Goal: Information Seeking & Learning: Understand process/instructions

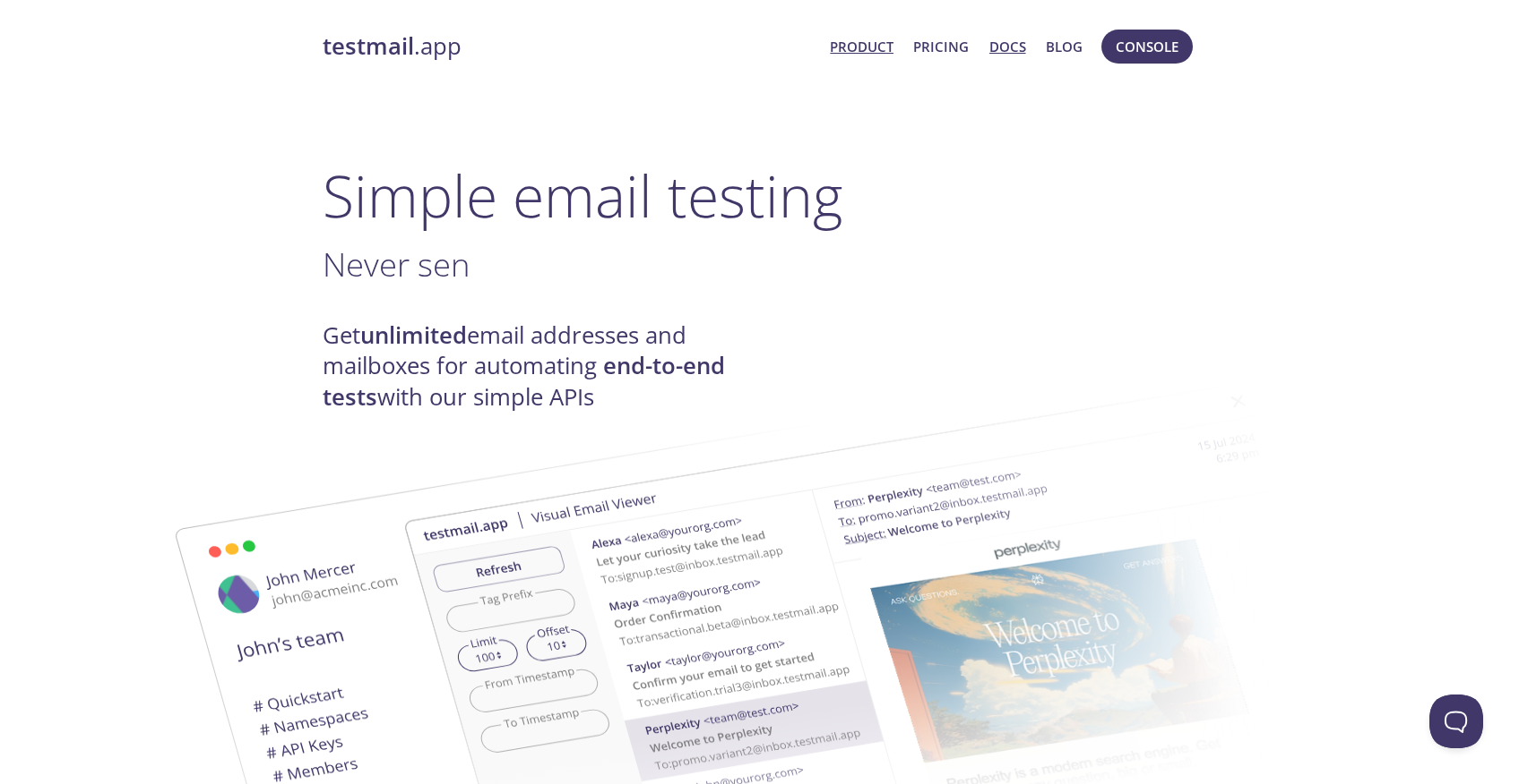
click at [1012, 49] on link "Docs" at bounding box center [1007, 46] width 36 height 24
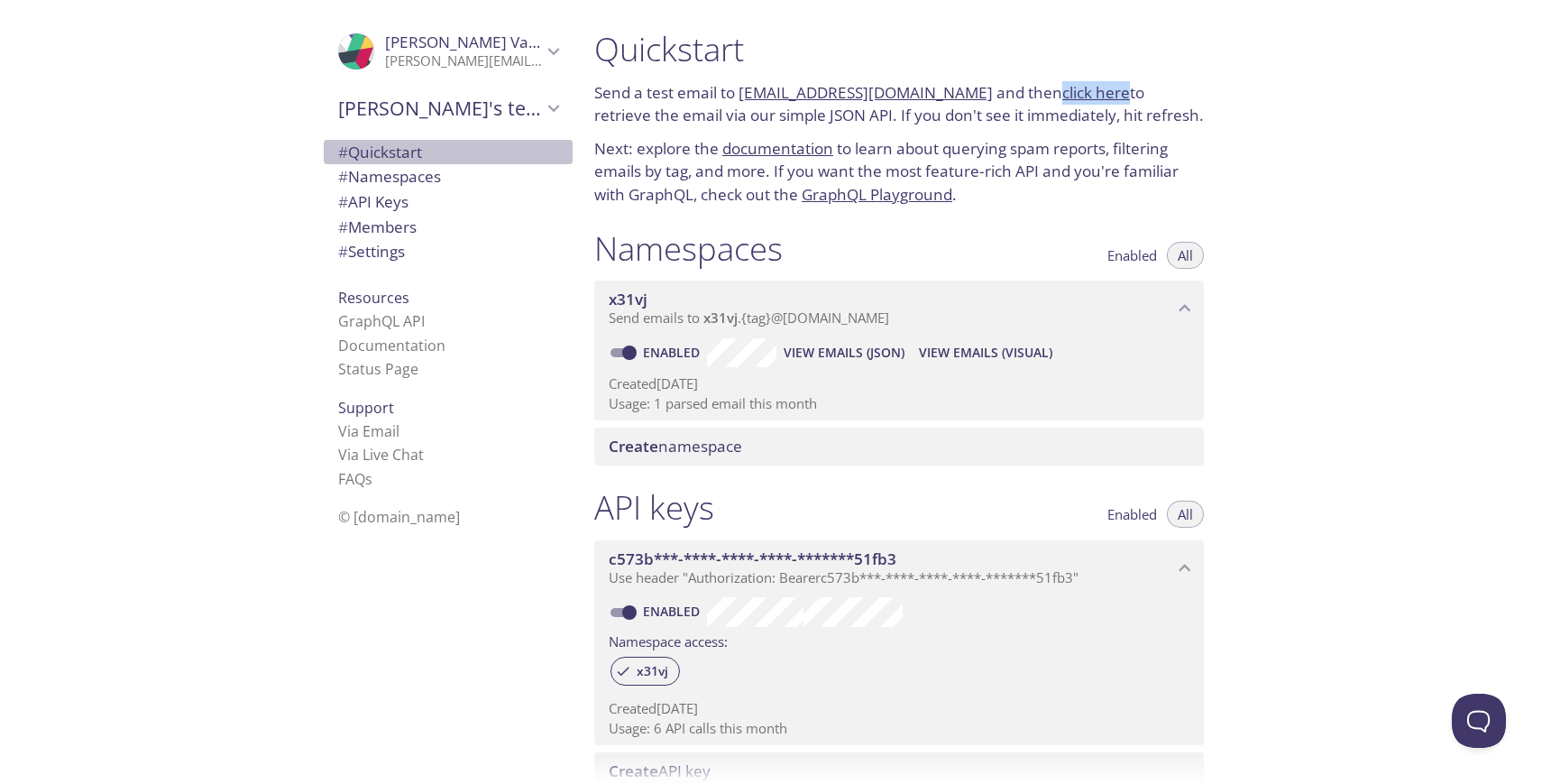
click at [377, 156] on span "# Quickstart" at bounding box center [380, 152] width 84 height 21
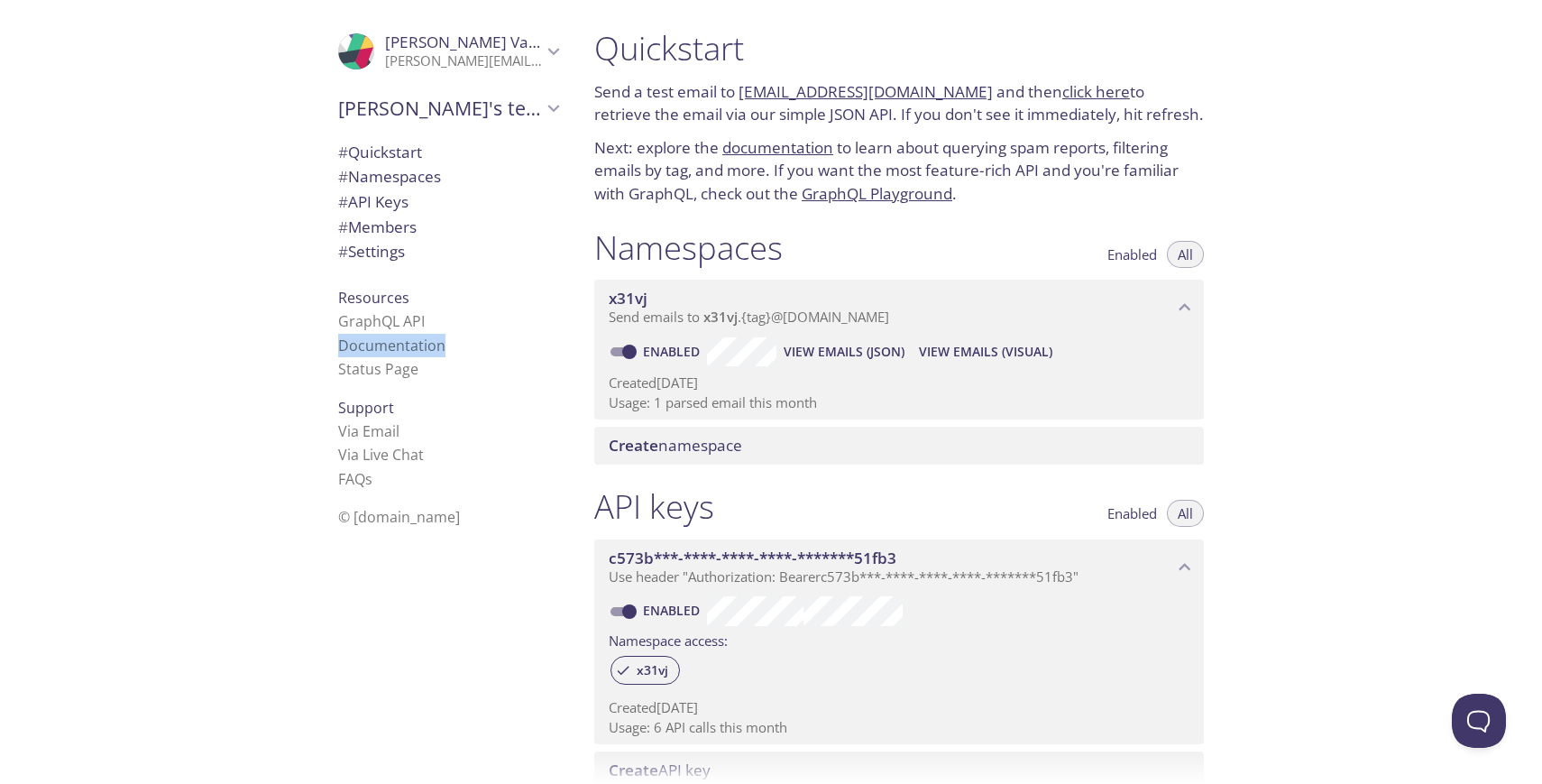
drag, startPoint x: 909, startPoint y: 317, endPoint x: 990, endPoint y: 232, distance: 117.4
click at [990, 232] on div "Namespaces Enabled All x31vj Send emails to x31vj . {tag} @inbox.testmail.app E…" at bounding box center [899, 346] width 639 height 260
